Goal: Go to known website: Access a specific website the user already knows

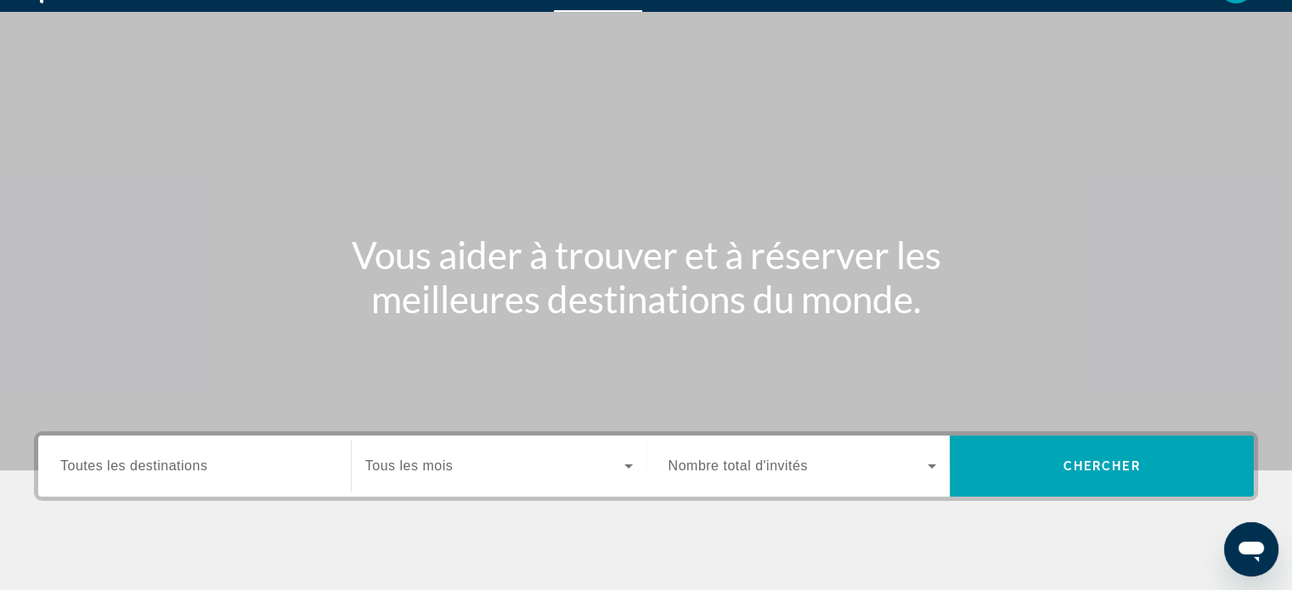
scroll to position [327, 0]
